Goal: Task Accomplishment & Management: Use online tool/utility

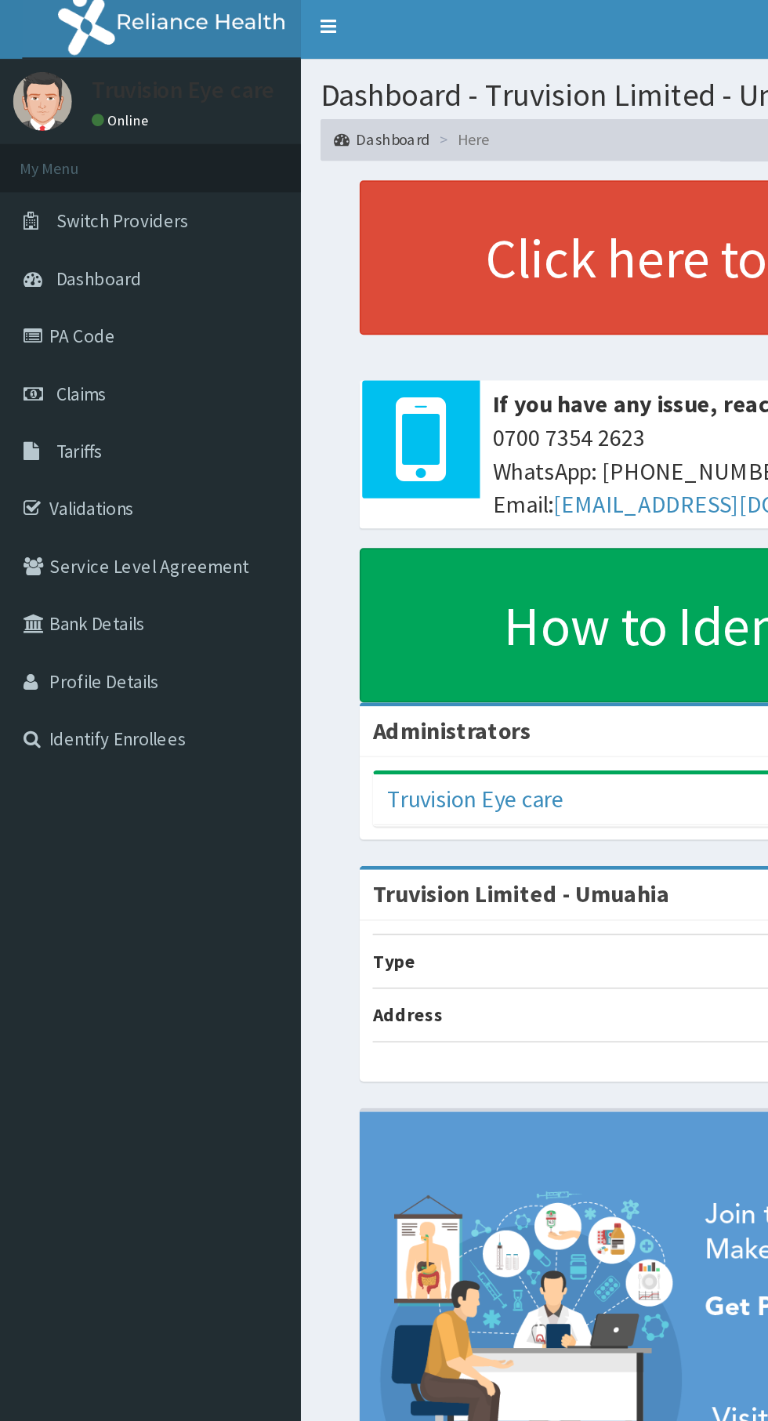
click at [49, 242] on span "Claims" at bounding box center [49, 240] width 31 height 14
